Goal: Understand site structure: Grasp the organization and layout of the website

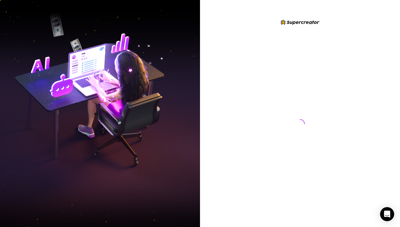
click at [306, 21] on img at bounding box center [299, 22] width 39 height 5
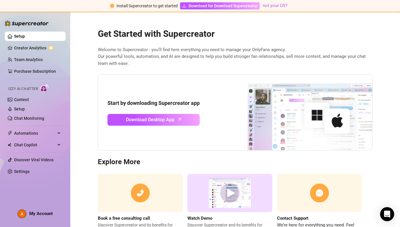
click at [270, 30] on h2 "Get Started with Supercreator" at bounding box center [235, 33] width 275 height 11
click at [25, 36] on link "Setup" at bounding box center [19, 36] width 11 height 5
click at [93, 66] on div "Get Started with Supercreator Welcome to Supercreator - you’ll find here everyt…" at bounding box center [235, 128] width 284 height 215
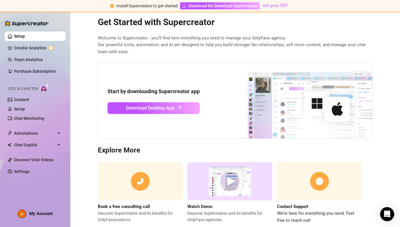
scroll to position [26, 0]
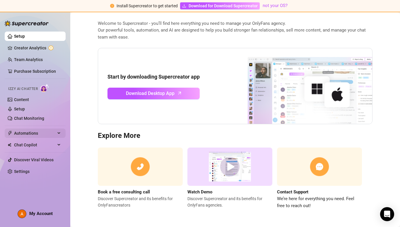
click at [36, 129] on span "Automations" at bounding box center [35, 133] width 42 height 9
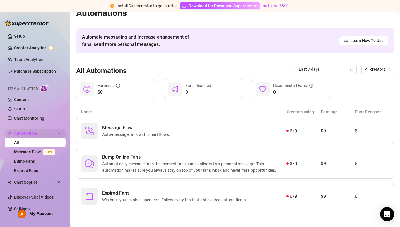
scroll to position [9, 0]
click at [172, 112] on article "Name" at bounding box center [184, 112] width 206 height 6
